Goal: Task Accomplishment & Management: Complete application form

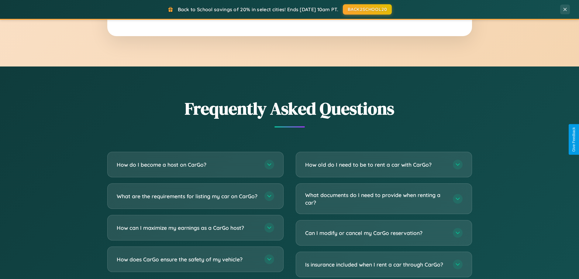
scroll to position [1169, 0]
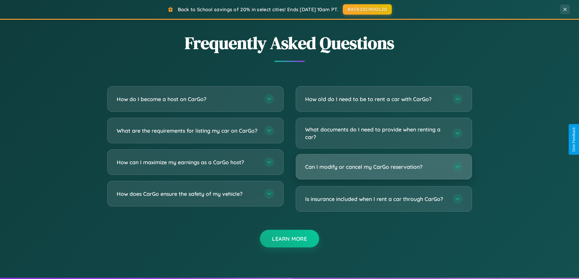
click at [383, 167] on h3 "Can I modify or cancel my CarGo reservation?" at bounding box center [376, 167] width 142 height 8
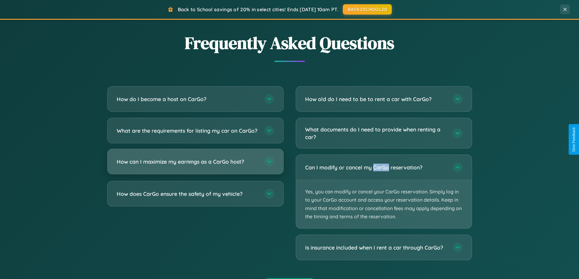
click at [195, 166] on h3 "How can I maximize my earnings as a CarGo host?" at bounding box center [188, 162] width 142 height 8
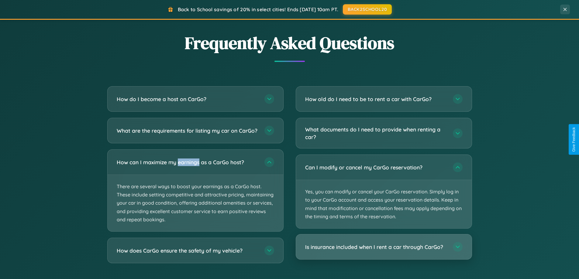
click at [383, 248] on h3 "Is insurance included when I rent a car through CarGo?" at bounding box center [376, 247] width 142 height 8
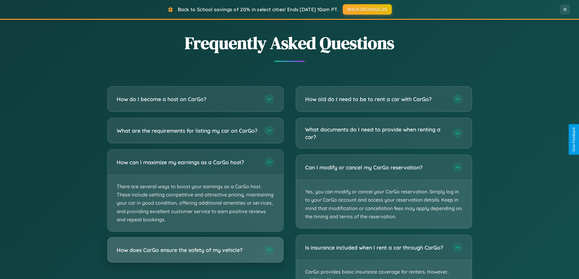
click at [195, 254] on h3 "How does CarGo ensure the safety of my vehicle?" at bounding box center [188, 250] width 142 height 8
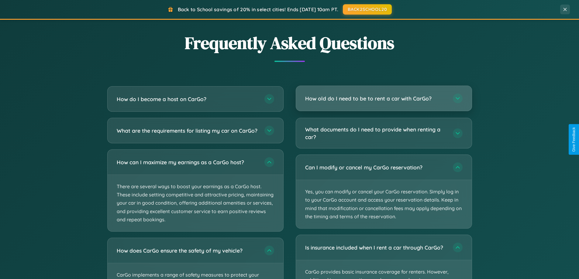
click at [383, 99] on h3 "How old do I need to be to rent a car with CarGo?" at bounding box center [376, 99] width 142 height 8
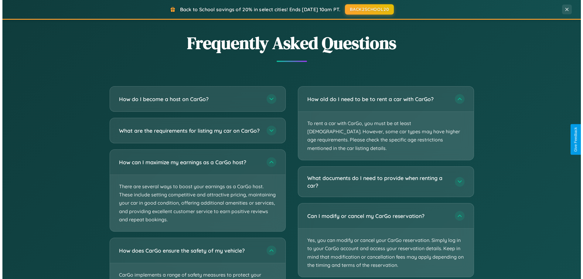
scroll to position [0, 0]
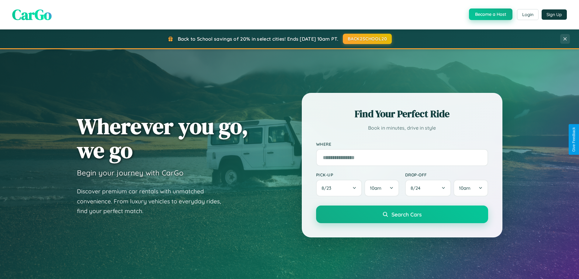
click at [490, 14] on button "Become a Host" at bounding box center [490, 15] width 43 height 12
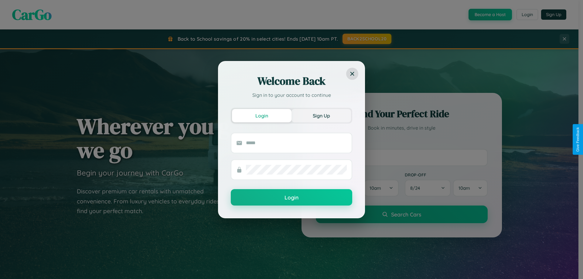
click at [321, 115] on button "Sign Up" at bounding box center [322, 115] width 60 height 13
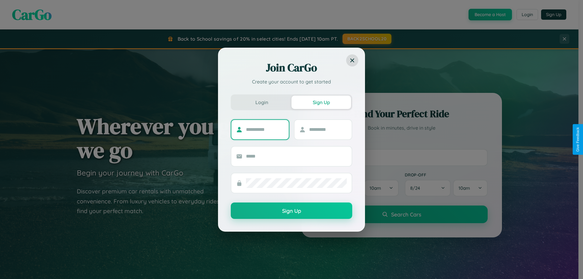
click at [265, 129] on input "text" at bounding box center [265, 130] width 38 height 10
type input "*******"
click at [328, 129] on input "text" at bounding box center [328, 130] width 38 height 10
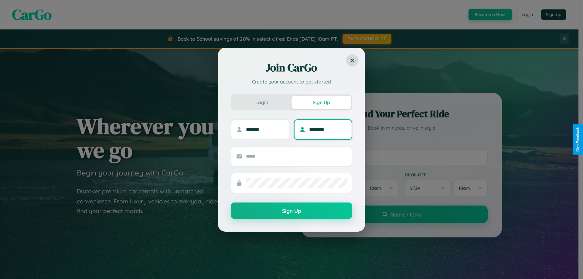
type input "********"
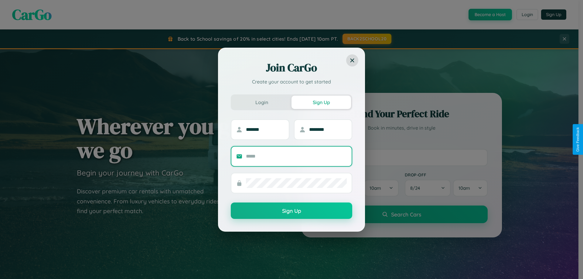
click at [297, 156] on input "text" at bounding box center [296, 157] width 101 height 10
type input "**********"
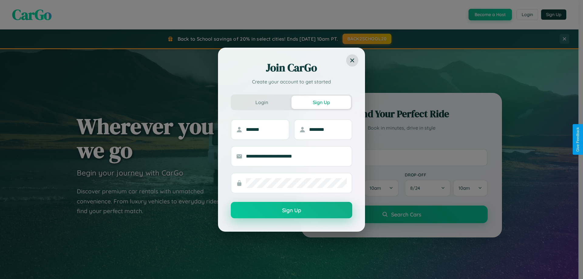
click at [292, 211] on button "Sign Up" at bounding box center [292, 210] width 122 height 16
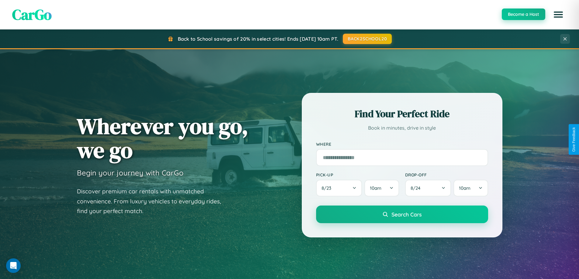
click at [523, 15] on button "Become a Host" at bounding box center [523, 15] width 43 height 12
